Goal: Navigation & Orientation: Find specific page/section

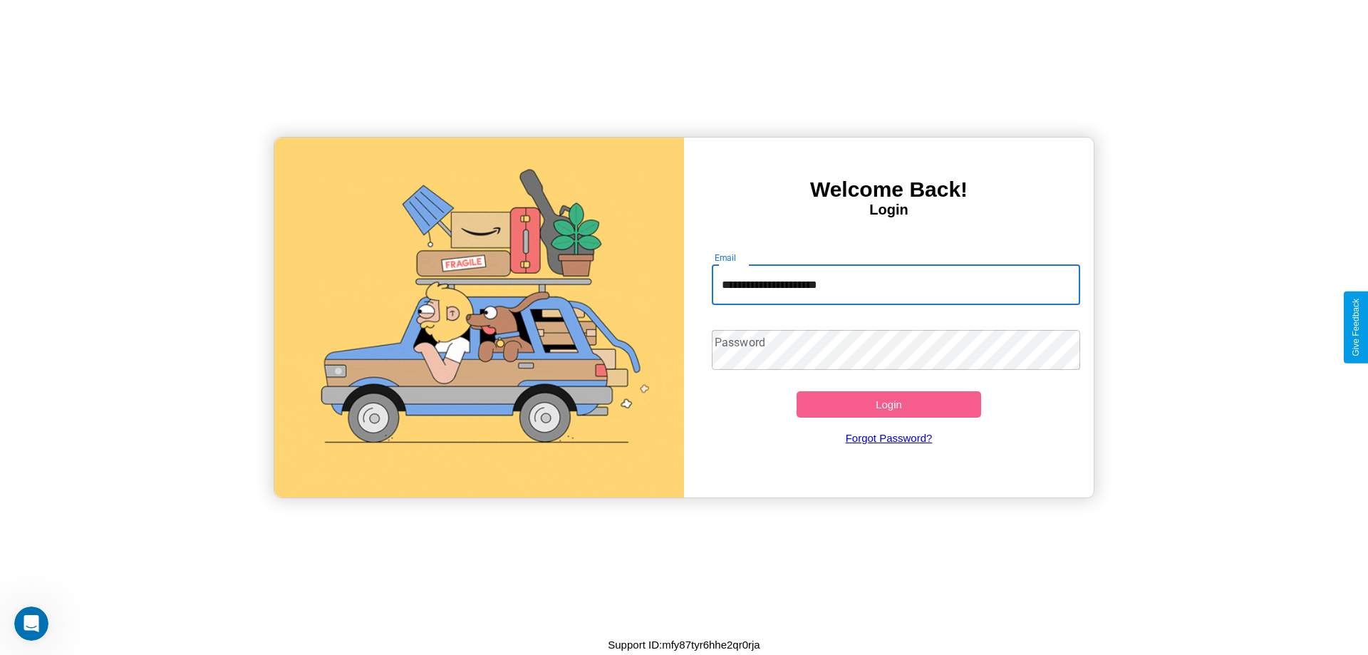
type input "**********"
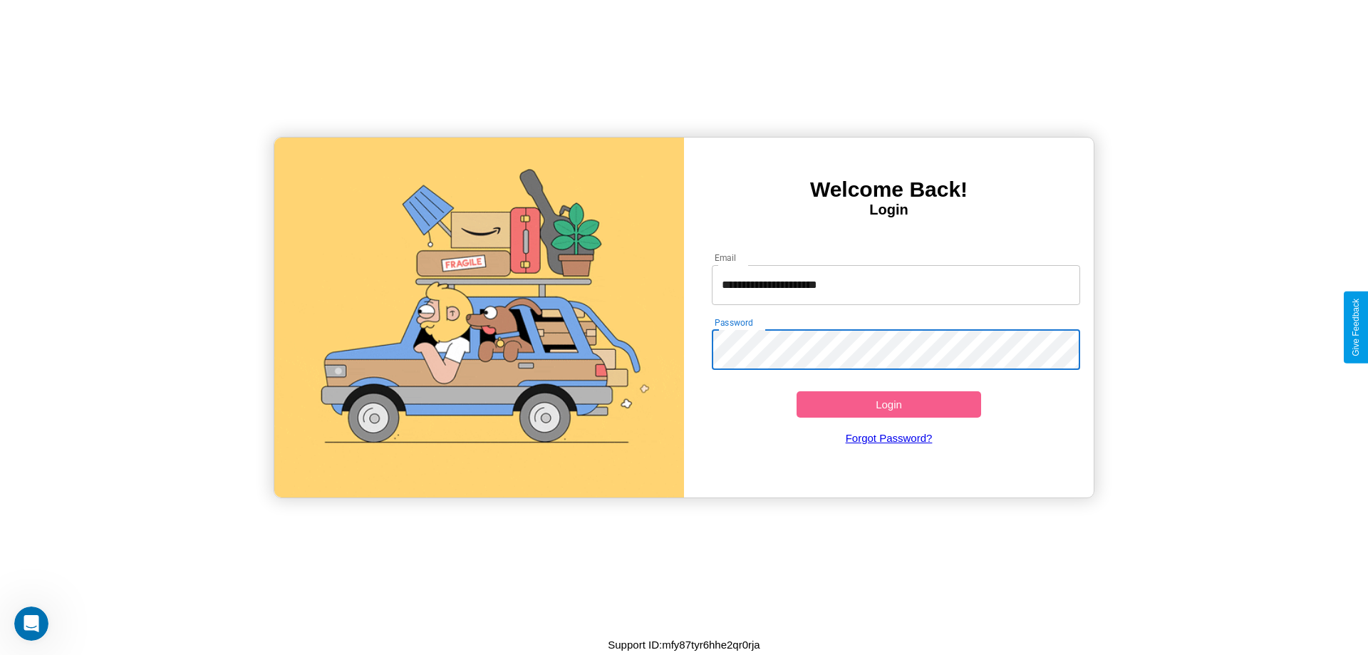
click at [889, 404] on button "Login" at bounding box center [889, 404] width 185 height 26
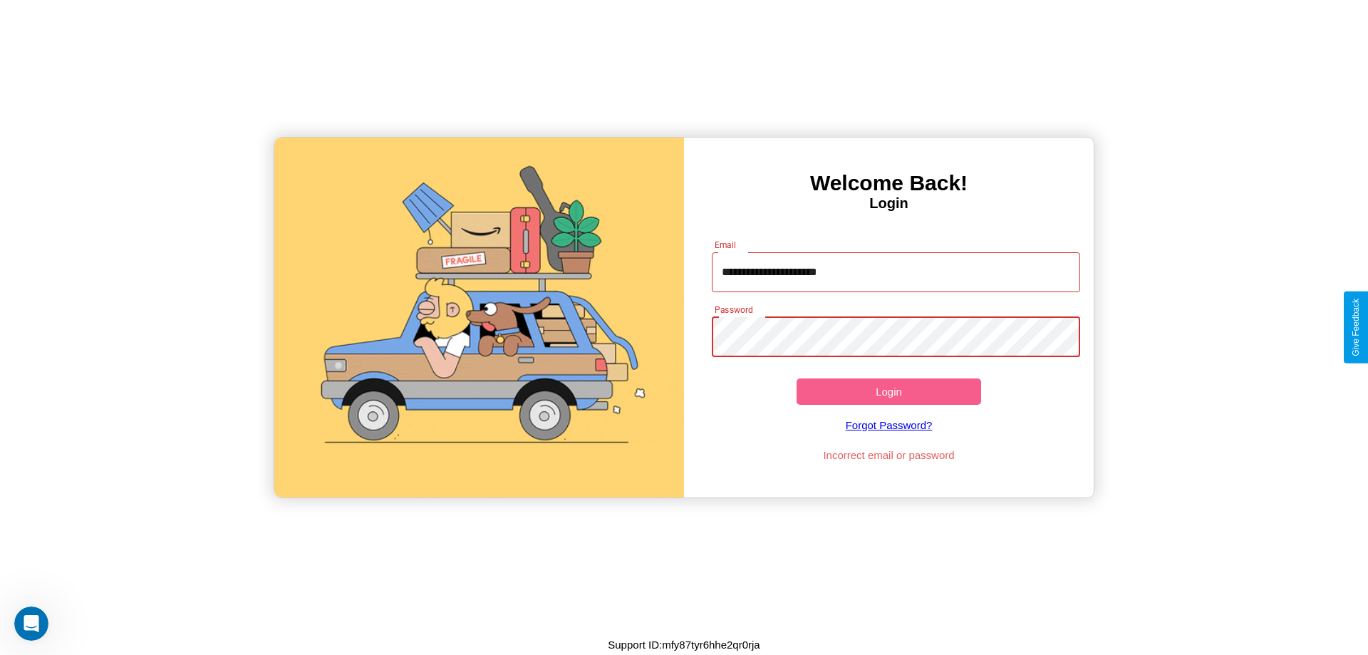
click at [889, 391] on button "Login" at bounding box center [889, 391] width 185 height 26
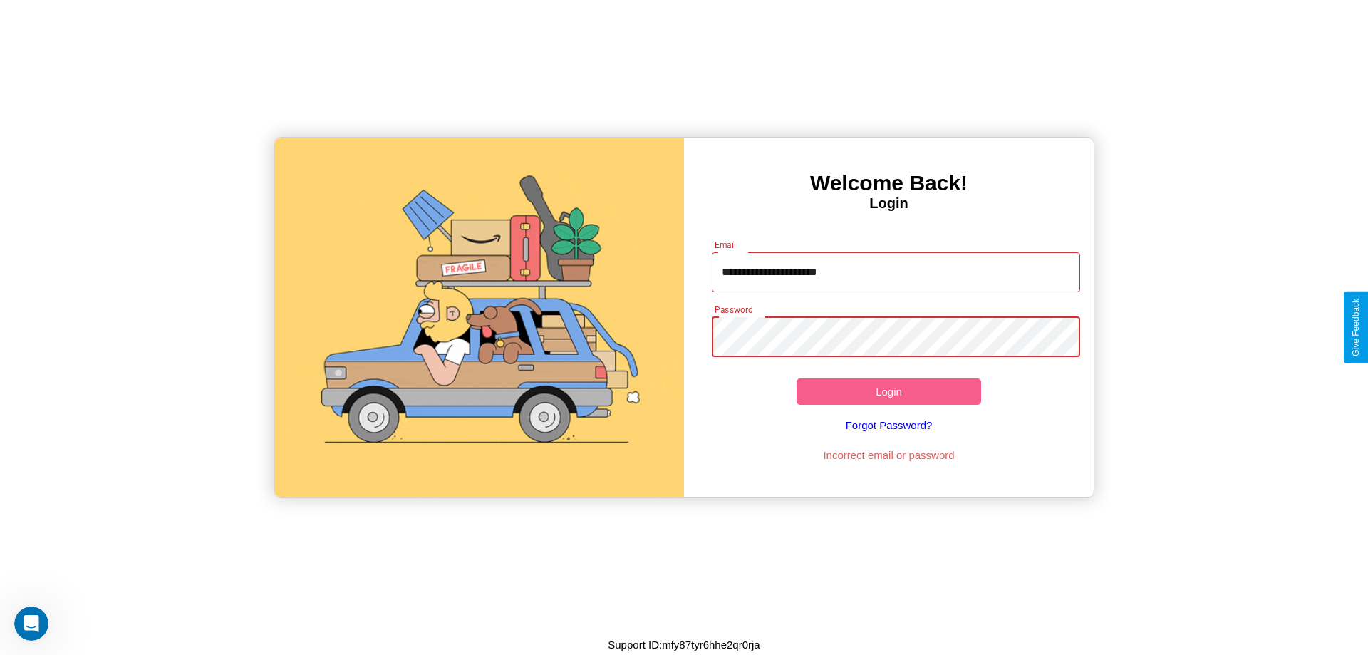
click at [889, 391] on button "Login" at bounding box center [889, 391] width 185 height 26
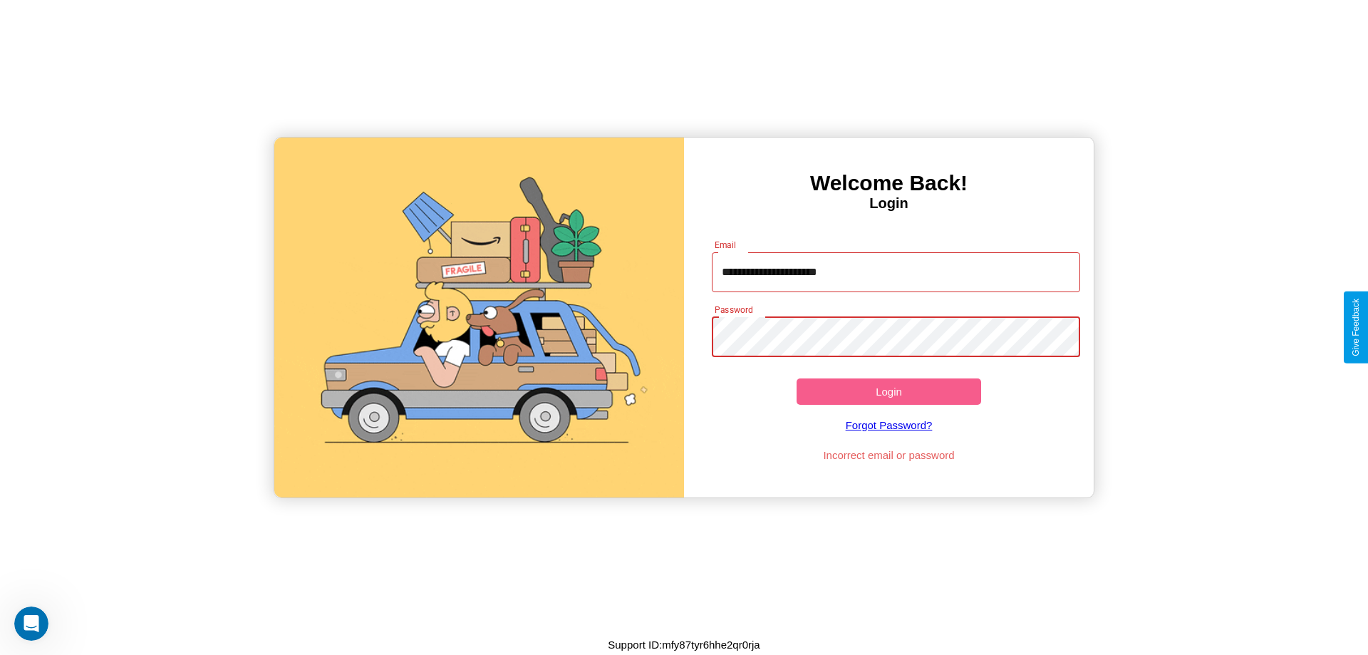
click at [889, 391] on button "Login" at bounding box center [889, 391] width 185 height 26
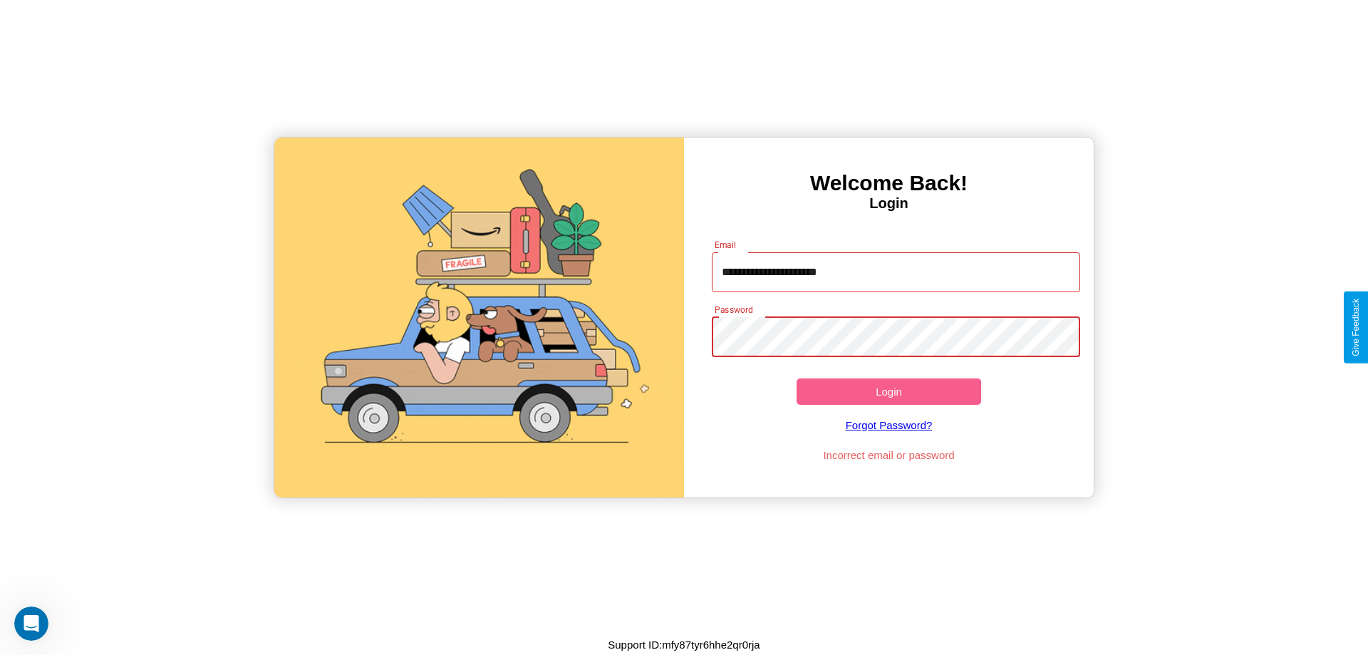
click at [889, 391] on button "Login" at bounding box center [889, 391] width 185 height 26
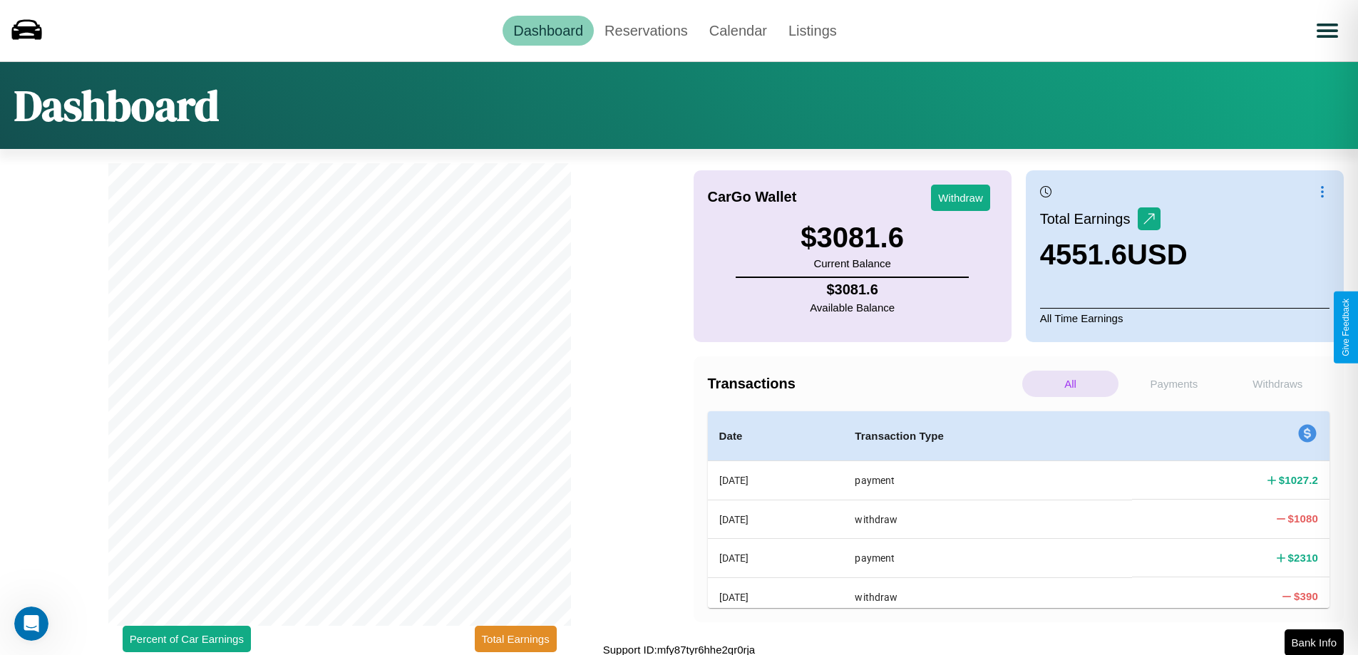
scroll to position [4, 0]
